Goal: Information Seeking & Learning: Learn about a topic

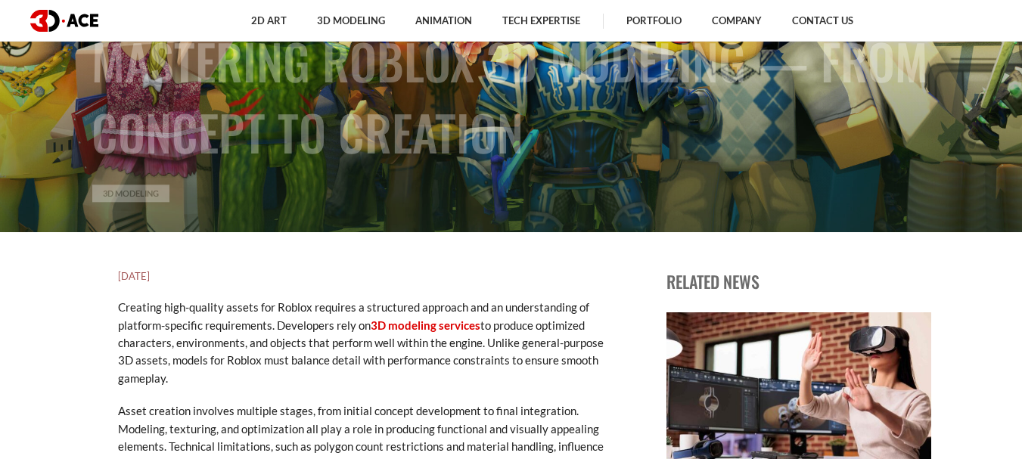
scroll to position [151, 0]
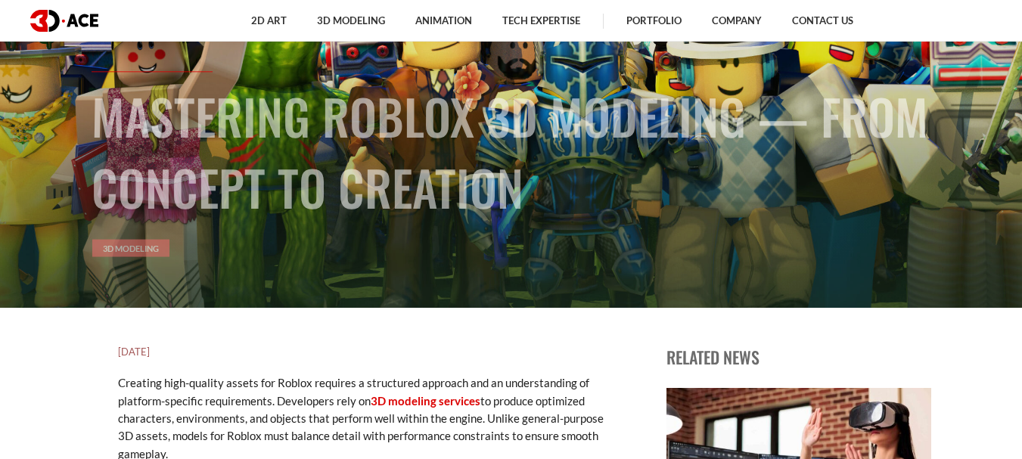
click at [143, 253] on link "3D Modeling" at bounding box center [130, 247] width 77 height 17
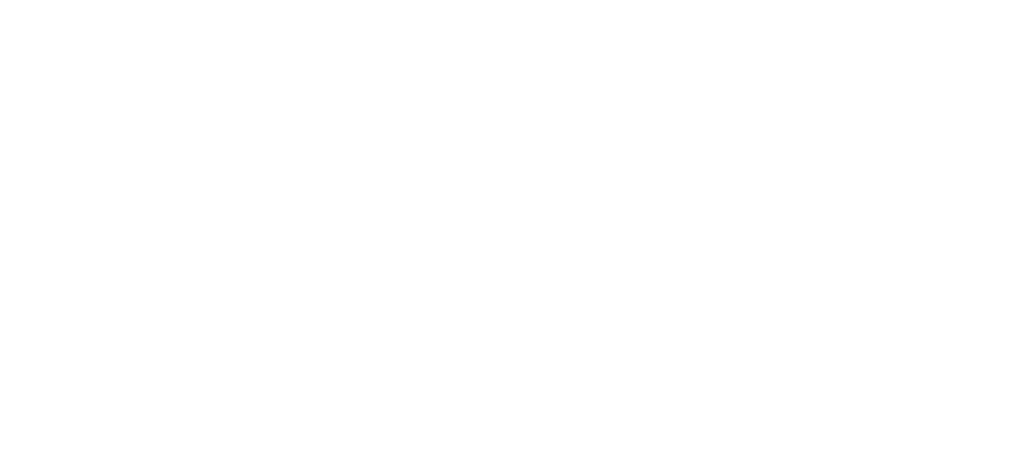
scroll to position [303, 0]
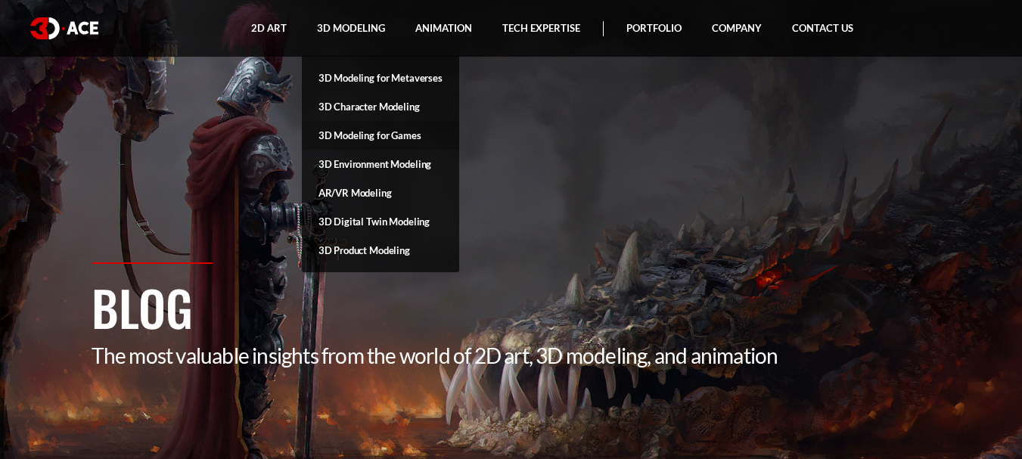
click at [375, 133] on link "3D Modeling for Games" at bounding box center [380, 135] width 157 height 29
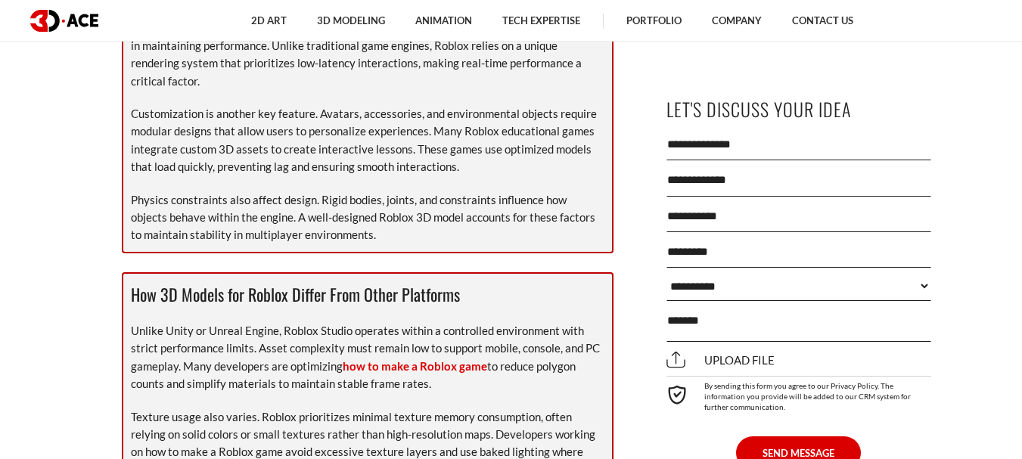
scroll to position [1815, 0]
